Goal: Task Accomplishment & Management: Manage account settings

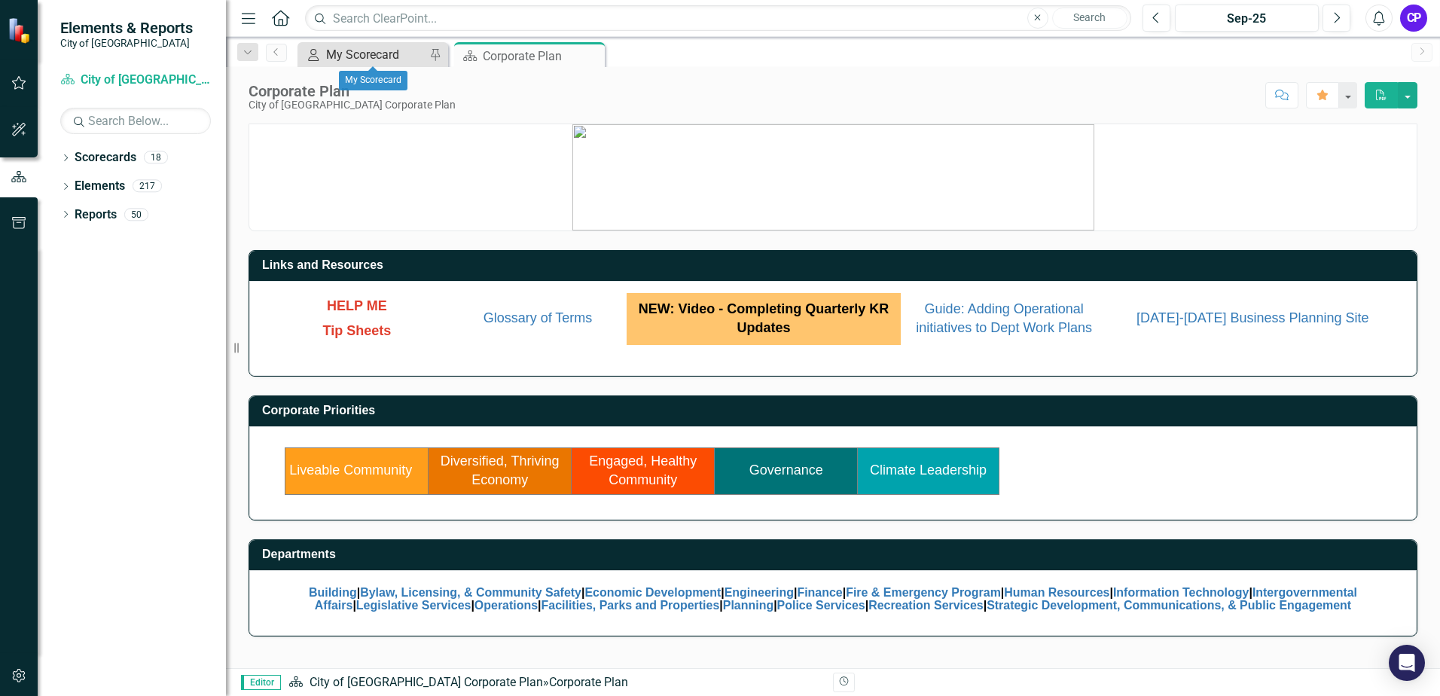
click at [392, 60] on div "My Scorecard" at bounding box center [375, 54] width 99 height 19
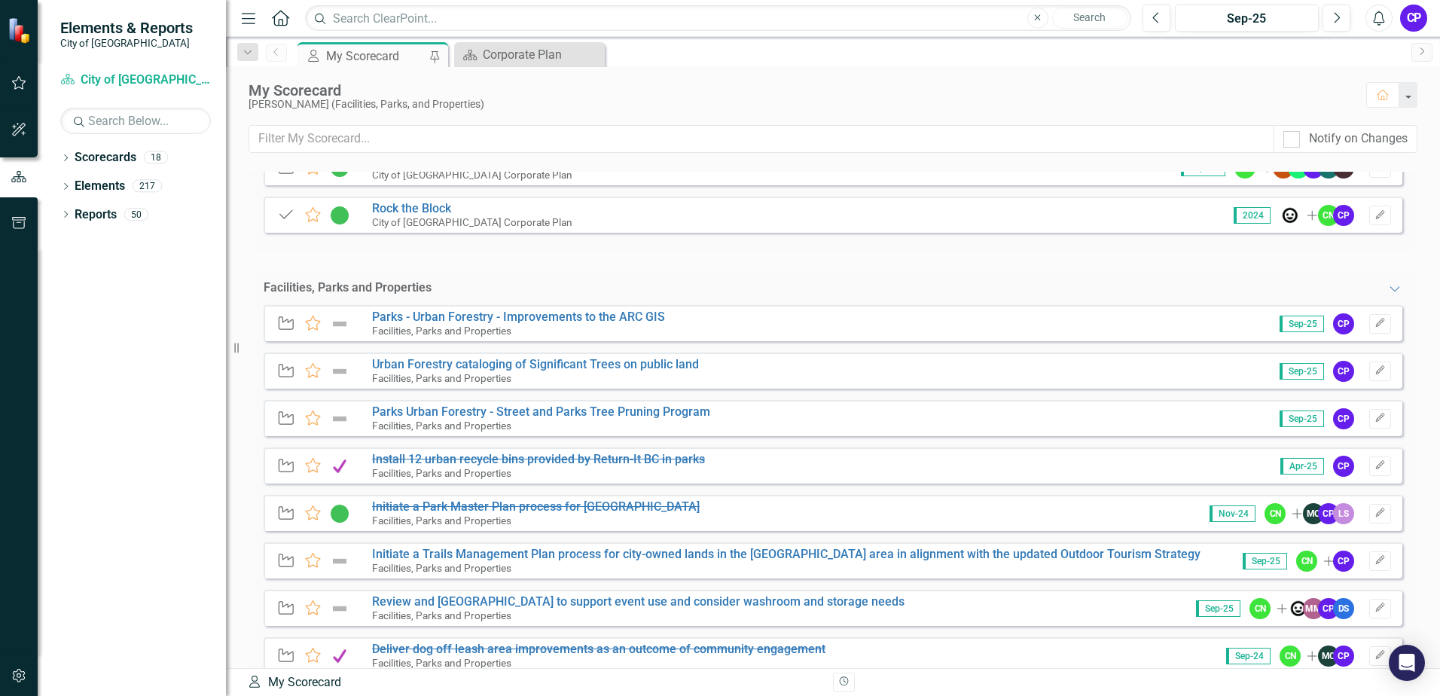
scroll to position [226, 0]
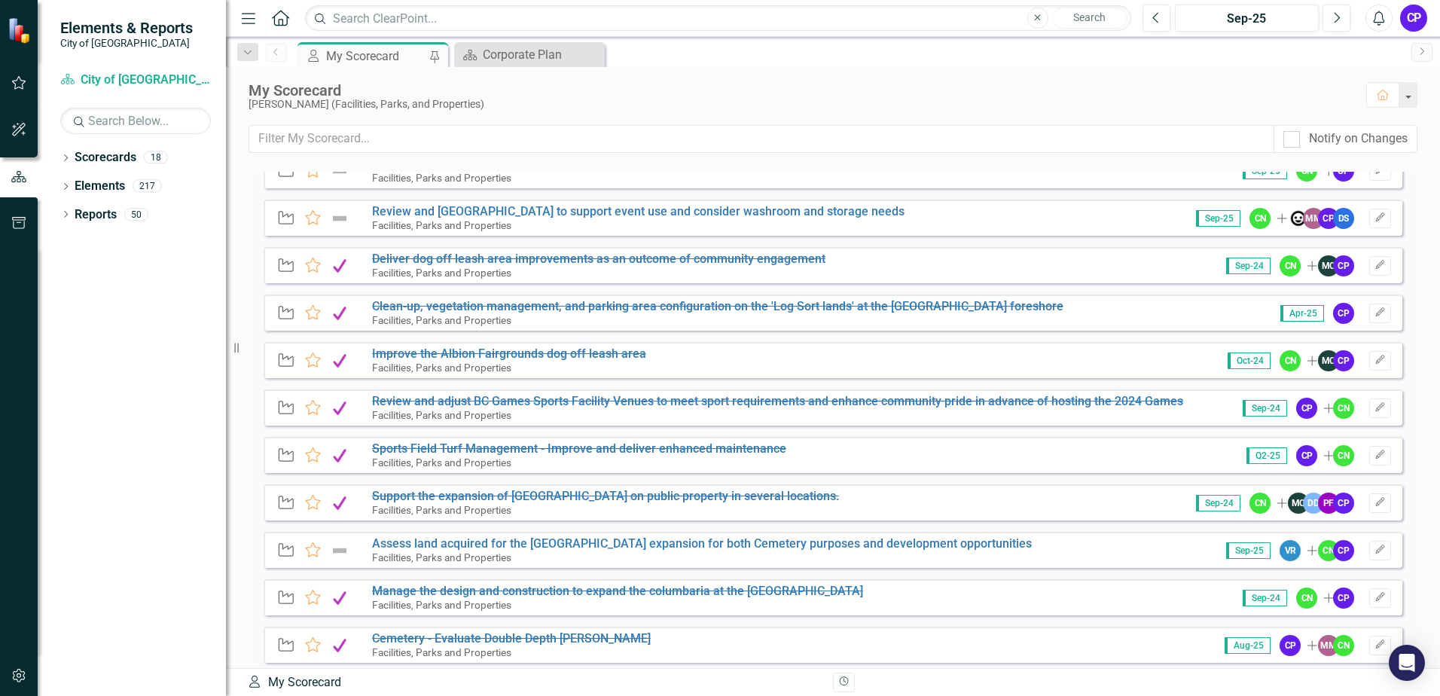
scroll to position [603, 0]
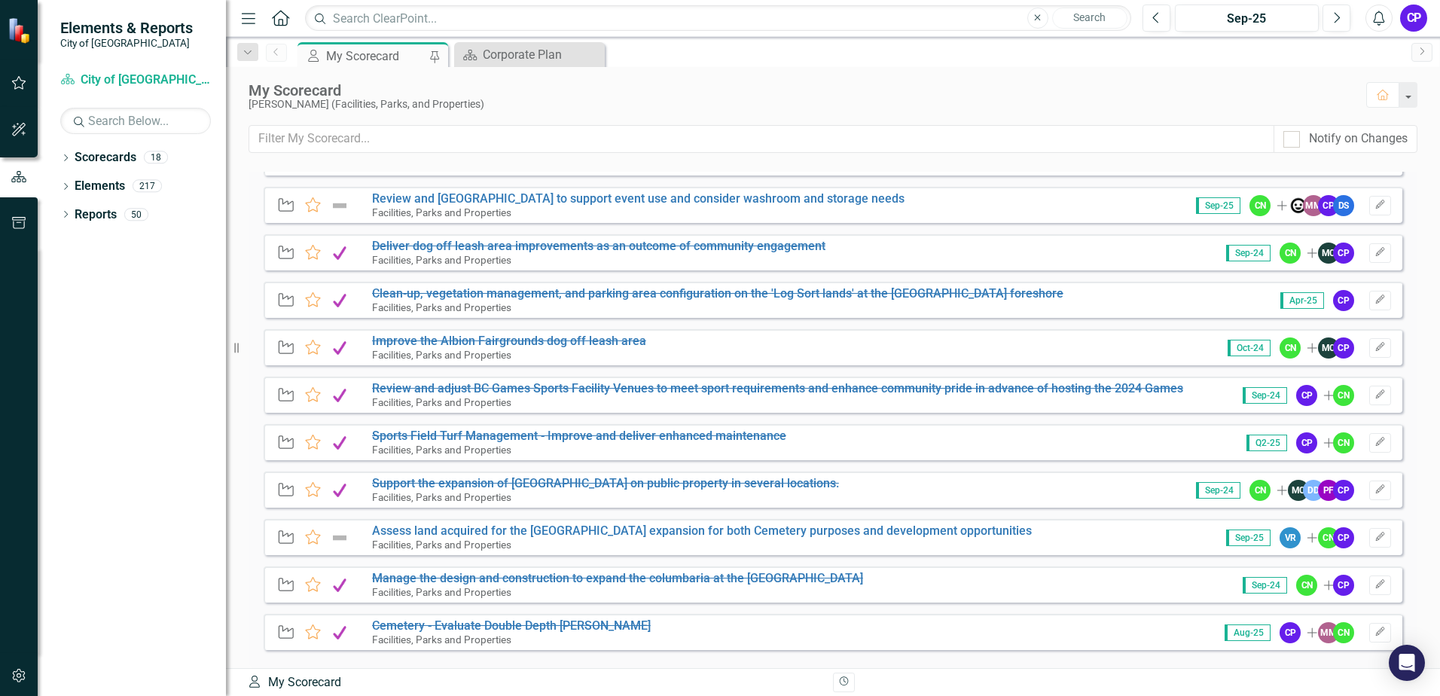
click at [252, 213] on div "Initiative Favorite Parks - Urban Forestry - Improvements to the ARC GIS Facili…" at bounding box center [833, 285] width 1169 height 767
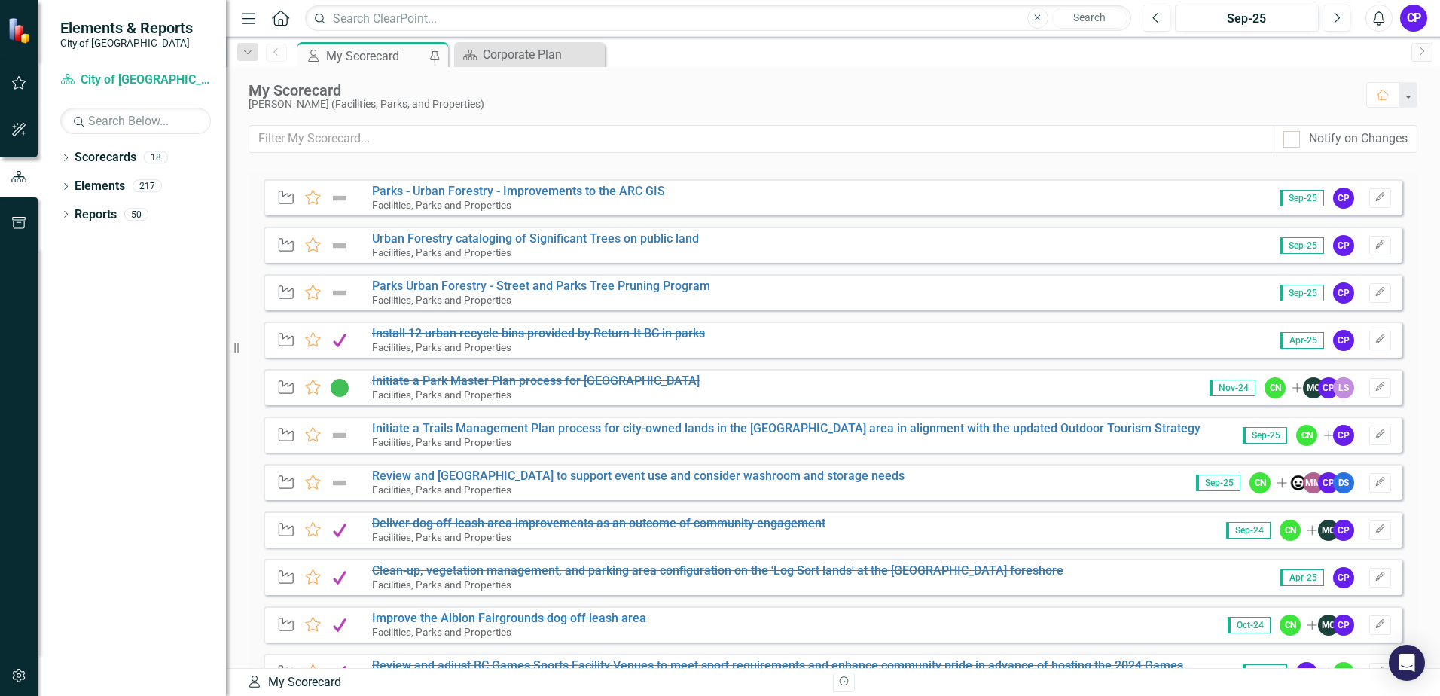
scroll to position [301, 0]
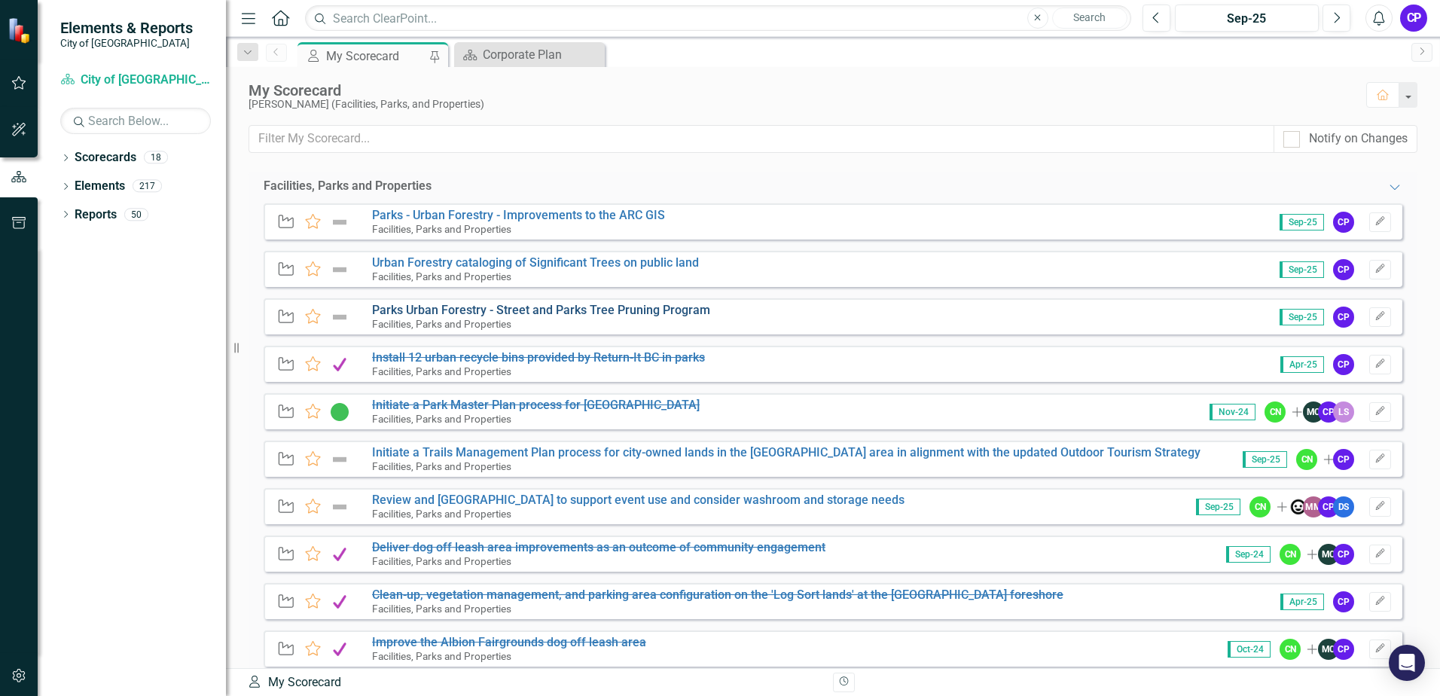
click at [632, 313] on link "Parks Urban Forestry - Street and Parks Tree Pruning Program" at bounding box center [541, 310] width 338 height 14
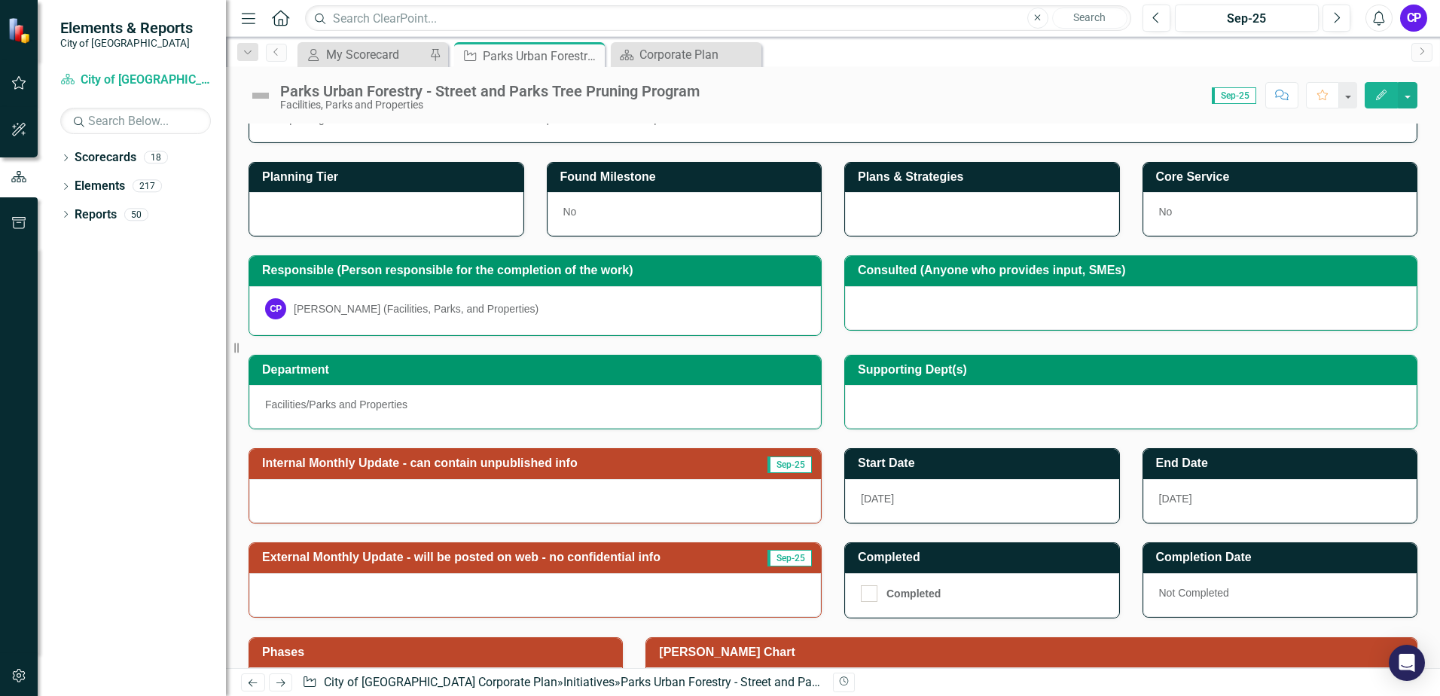
scroll to position [75, 0]
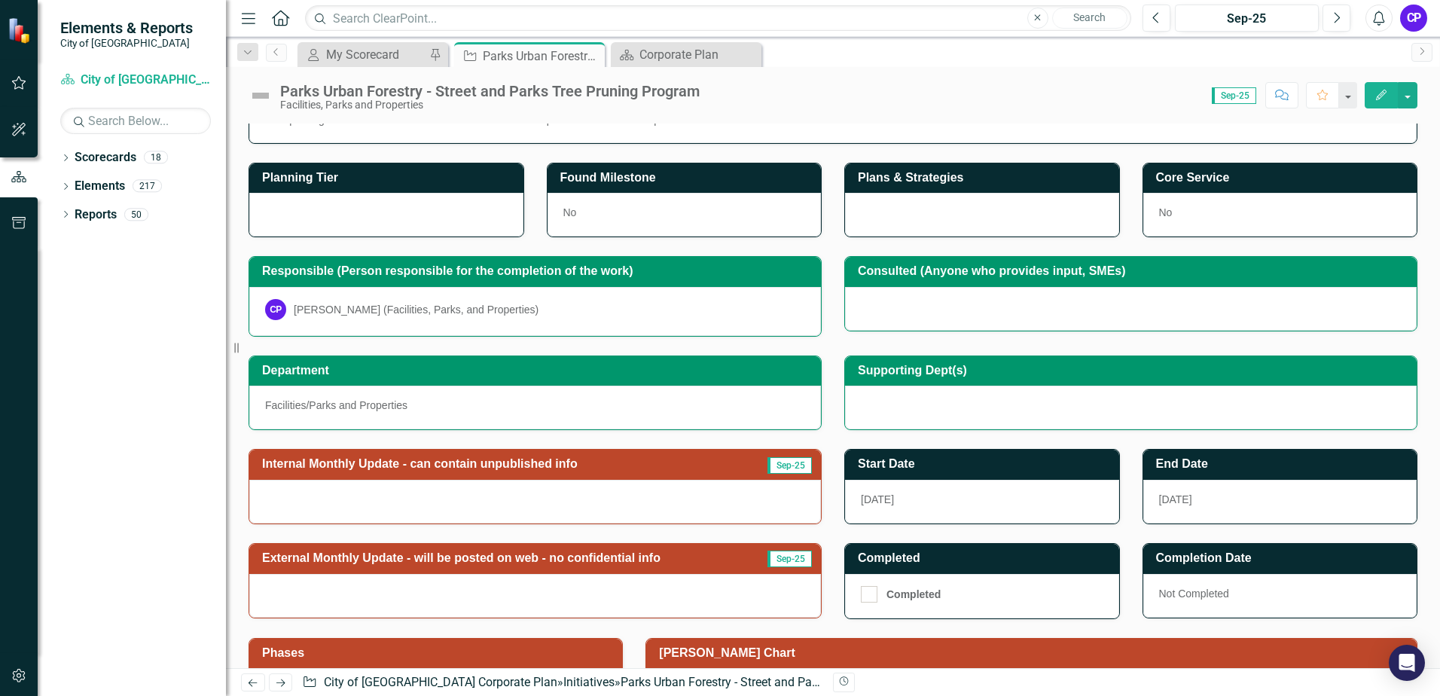
click at [579, 463] on h3 "Internal Monthly Update - can contain unpublished info" at bounding box center [502, 464] width 481 height 14
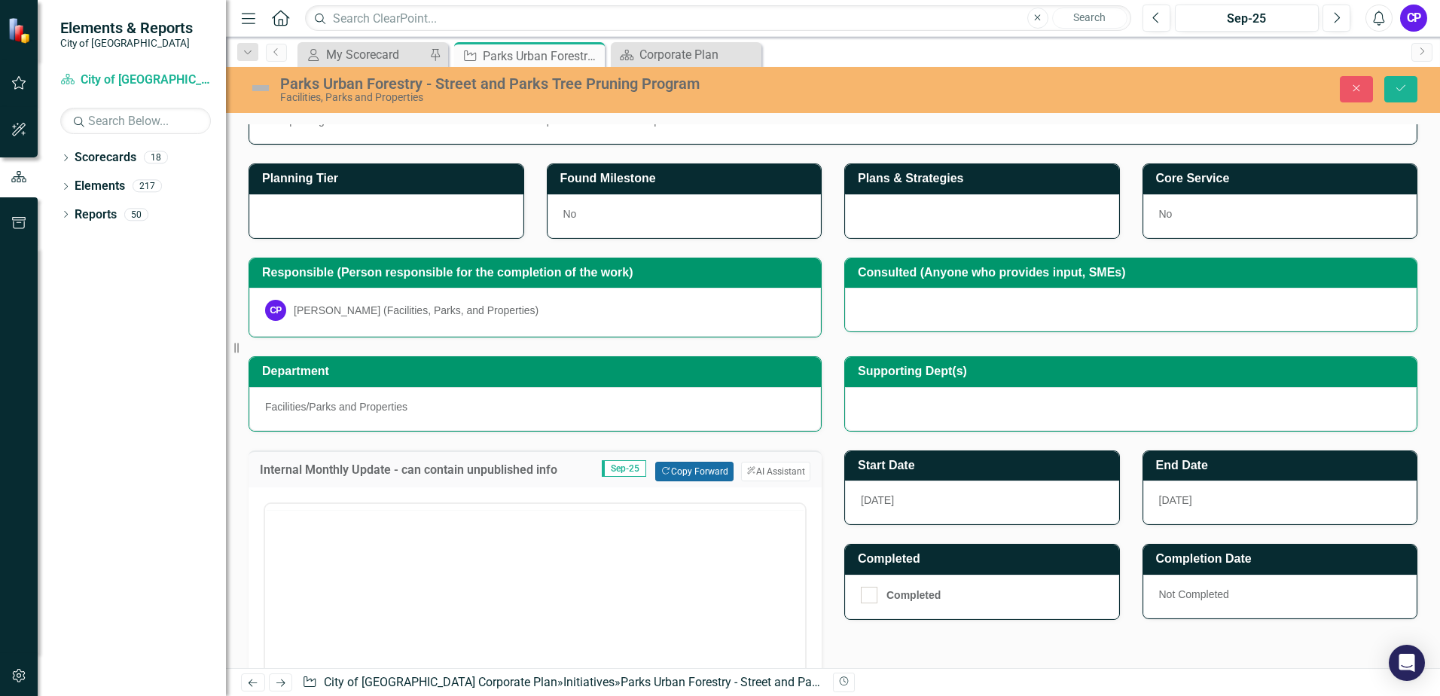
click at [683, 475] on button "Copy Forward Copy Forward" at bounding box center [694, 472] width 78 height 20
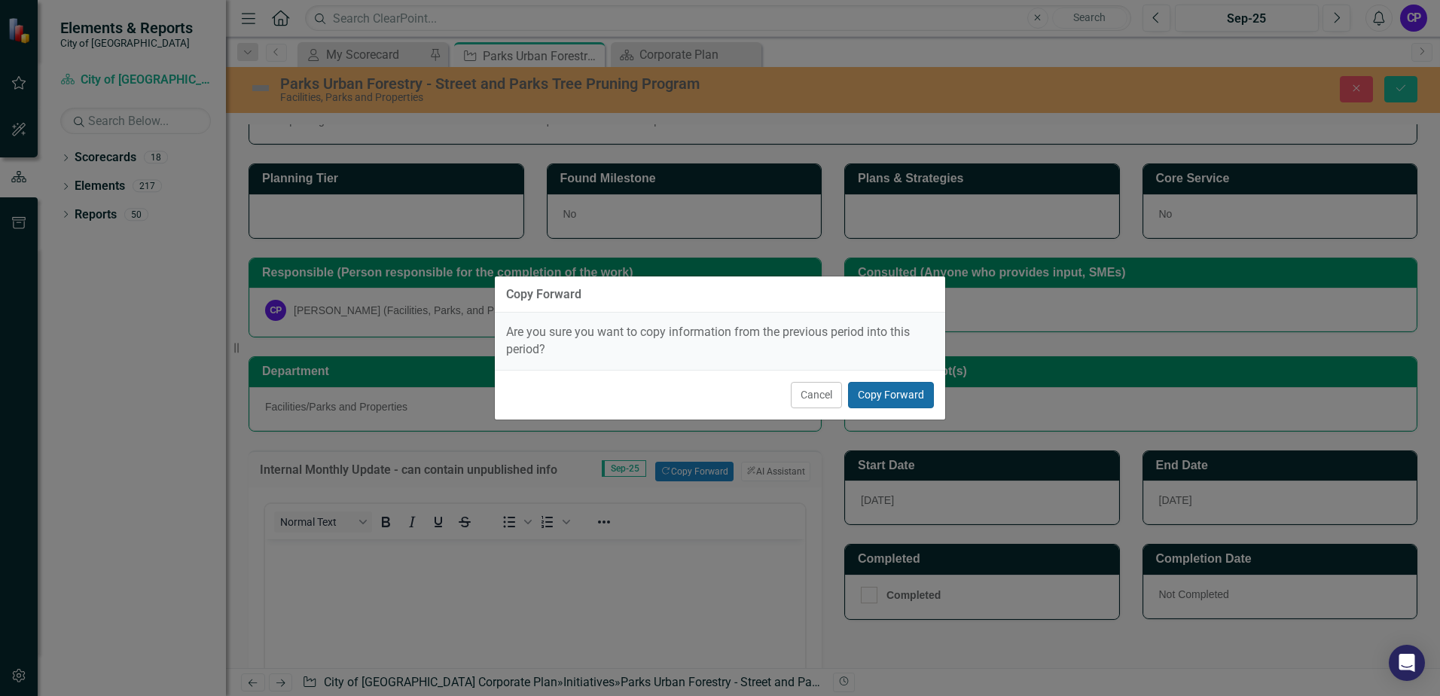
click at [902, 399] on button "Copy Forward" at bounding box center [891, 395] width 86 height 26
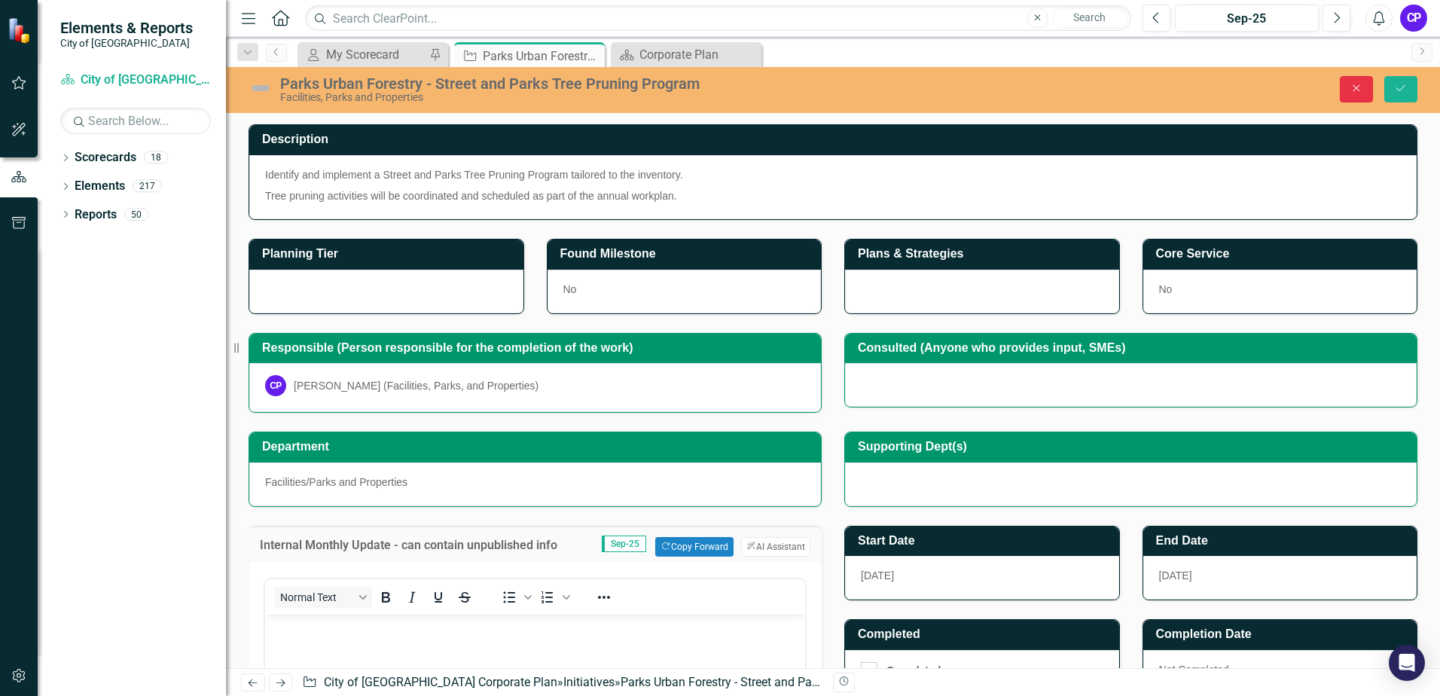
click at [1358, 92] on icon "Close" at bounding box center [1357, 88] width 14 height 11
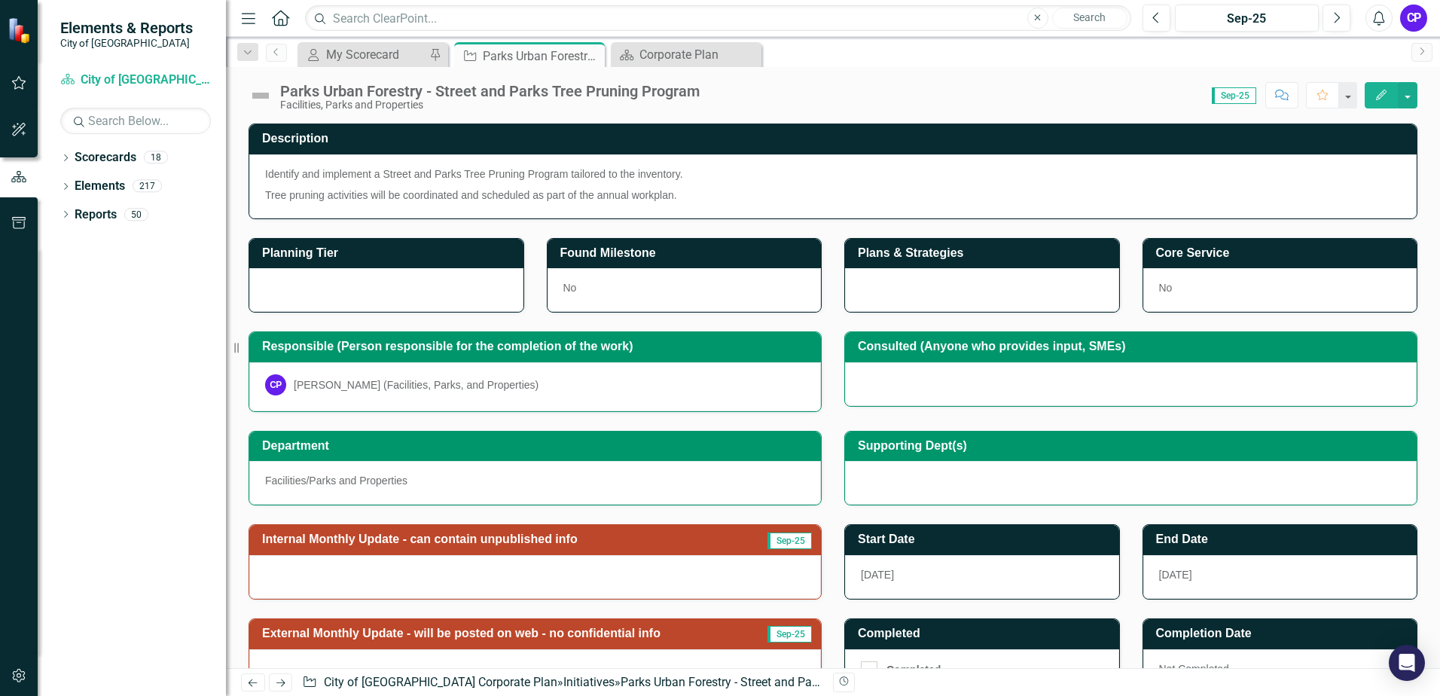
click at [1413, 14] on div "CP" at bounding box center [1414, 18] width 27 height 27
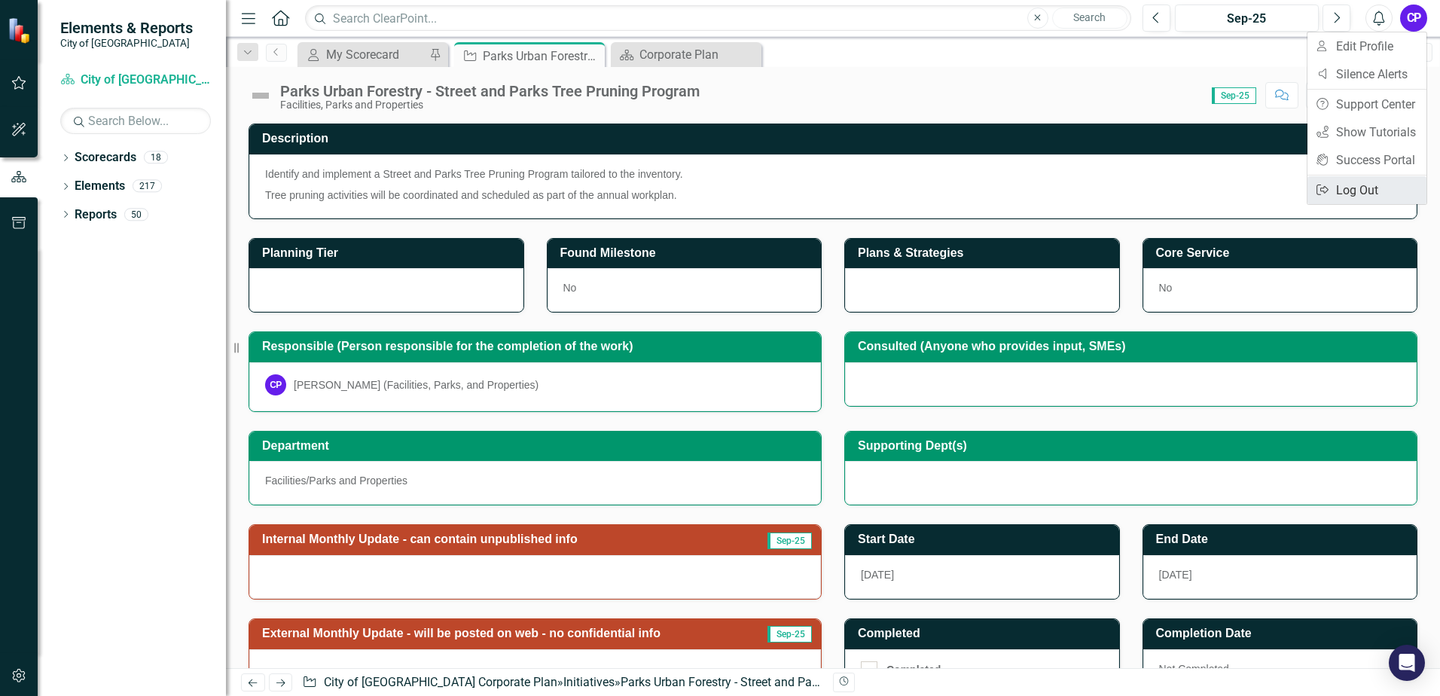
click at [1385, 189] on link "Logout Log Out" at bounding box center [1367, 190] width 119 height 28
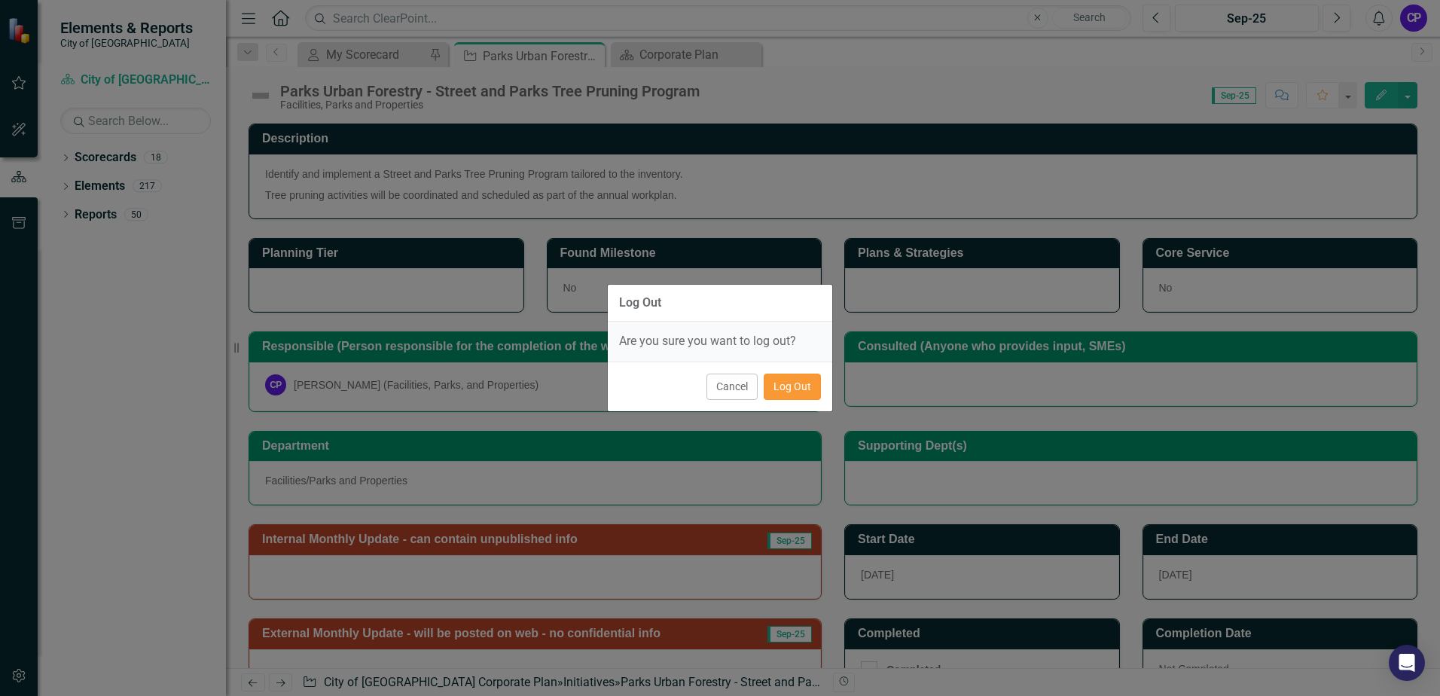
click at [810, 383] on button "Log Out" at bounding box center [792, 387] width 57 height 26
